Goal: Check status: Check status

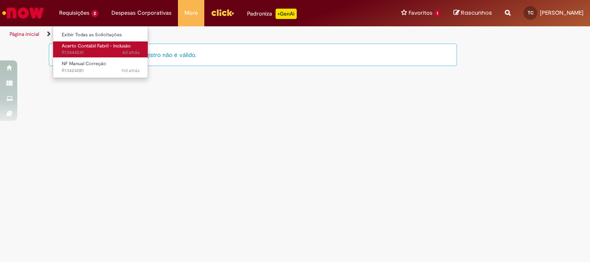
click at [91, 45] on span "Acerto Contábil Fabril - Inclusão" at bounding box center [96, 46] width 69 height 6
click at [96, 47] on span "Acerto Contábil Fabril - Inclusão" at bounding box center [96, 46] width 69 height 6
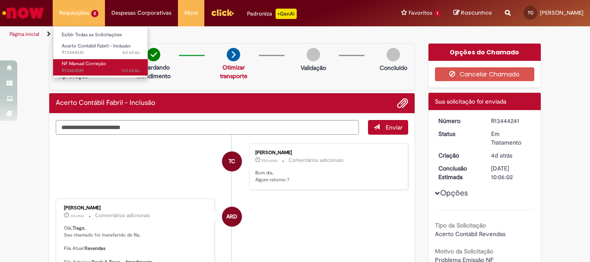
click at [81, 69] on span "11d atrás 11 dias atrás R13424081" at bounding box center [101, 70] width 78 height 7
